Goal: Task Accomplishment & Management: Use online tool/utility

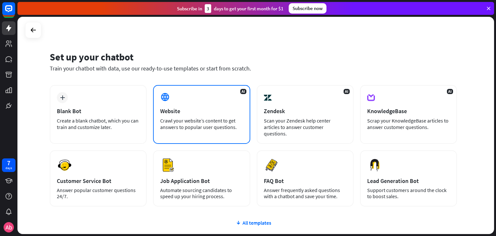
click at [212, 106] on div "AI Website Crawl your website’s content to get answers to popular user question…" at bounding box center [201, 114] width 97 height 59
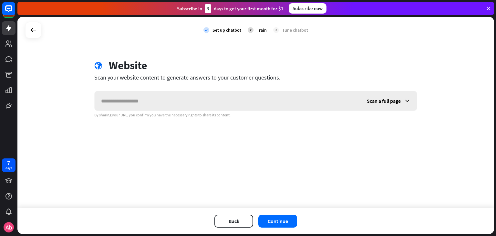
click at [368, 96] on div "Scan a full page" at bounding box center [388, 100] width 57 height 19
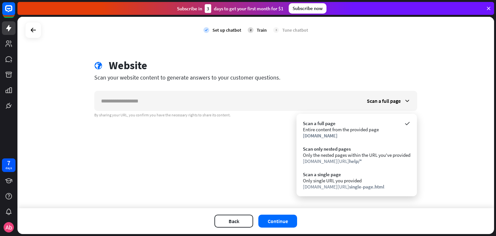
click at [352, 59] on div "globe Website" at bounding box center [255, 66] width 323 height 15
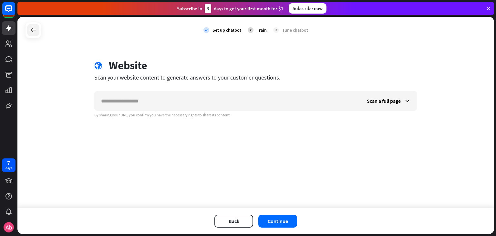
click at [34, 30] on icon at bounding box center [33, 30] width 8 height 8
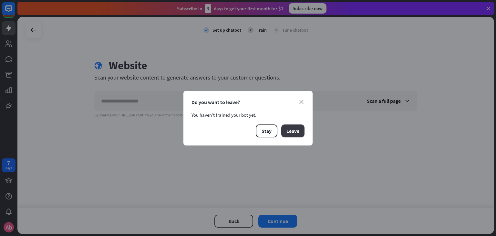
click at [285, 129] on button "Leave" at bounding box center [292, 130] width 23 height 13
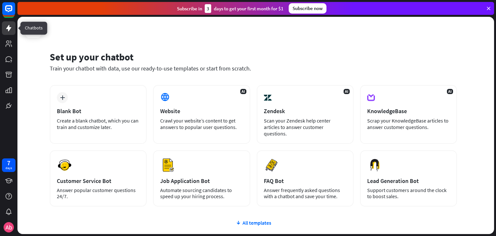
click at [10, 28] on icon at bounding box center [8, 28] width 5 height 6
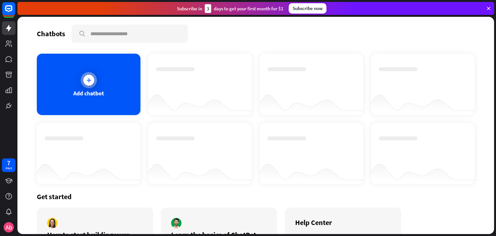
click at [77, 74] on div "Add chatbot" at bounding box center [89, 84] width 104 height 61
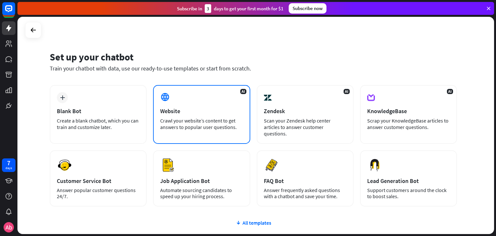
click at [200, 117] on div "AI Website Crawl your website’s content to get answers to popular user question…" at bounding box center [201, 114] width 97 height 59
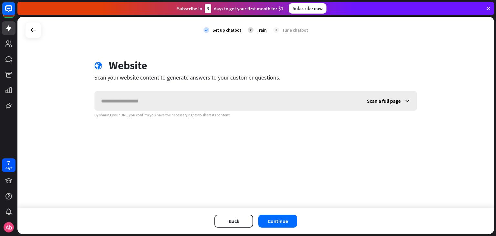
click at [378, 95] on div "Scan a full page" at bounding box center [388, 100] width 57 height 19
